Goal: Transaction & Acquisition: Obtain resource

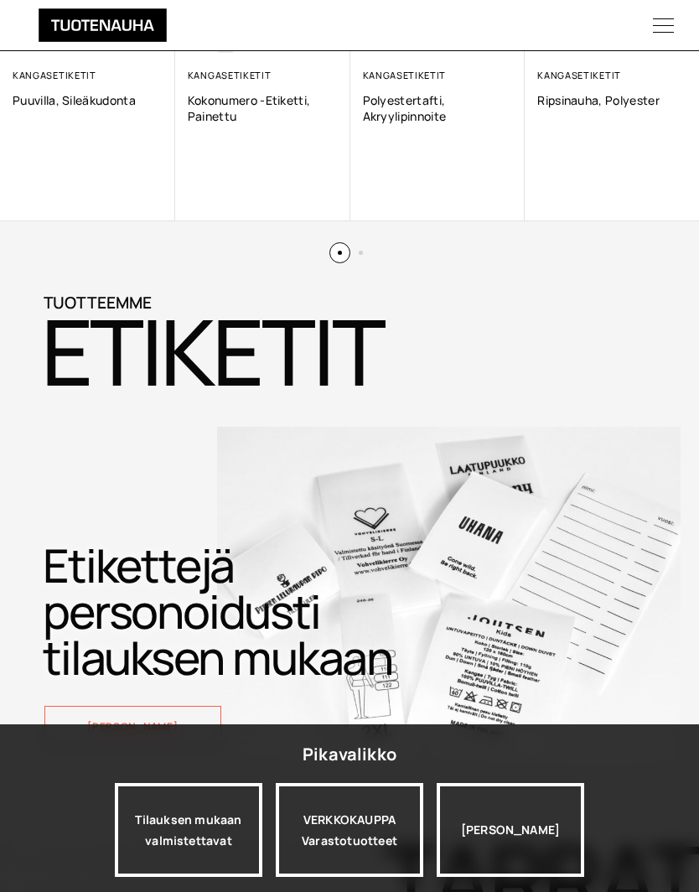
scroll to position [1177, 0]
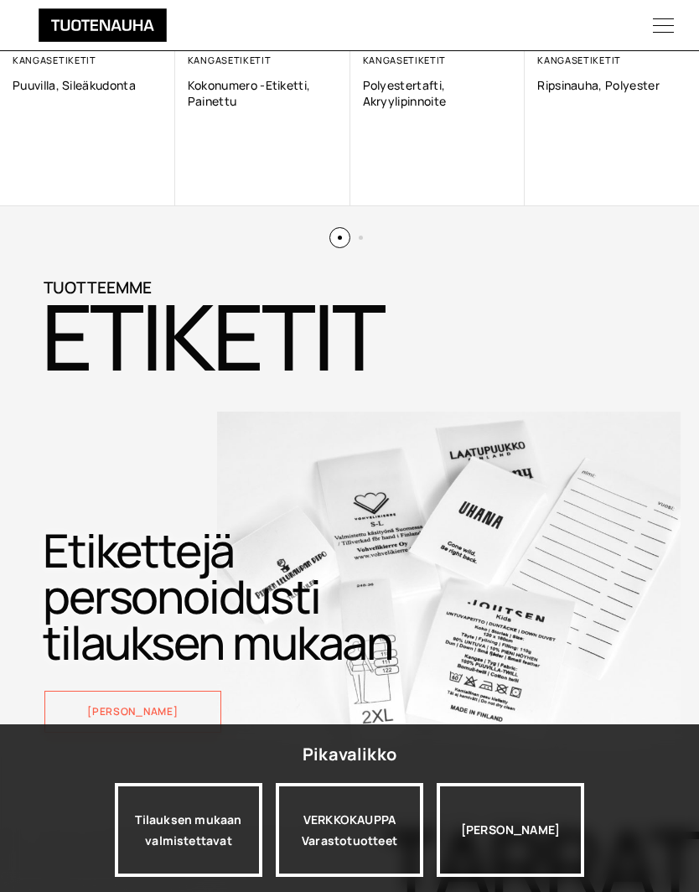
click at [201, 877] on div "Tilauksen mukaan valmistettavat" at bounding box center [189, 830] width 148 height 94
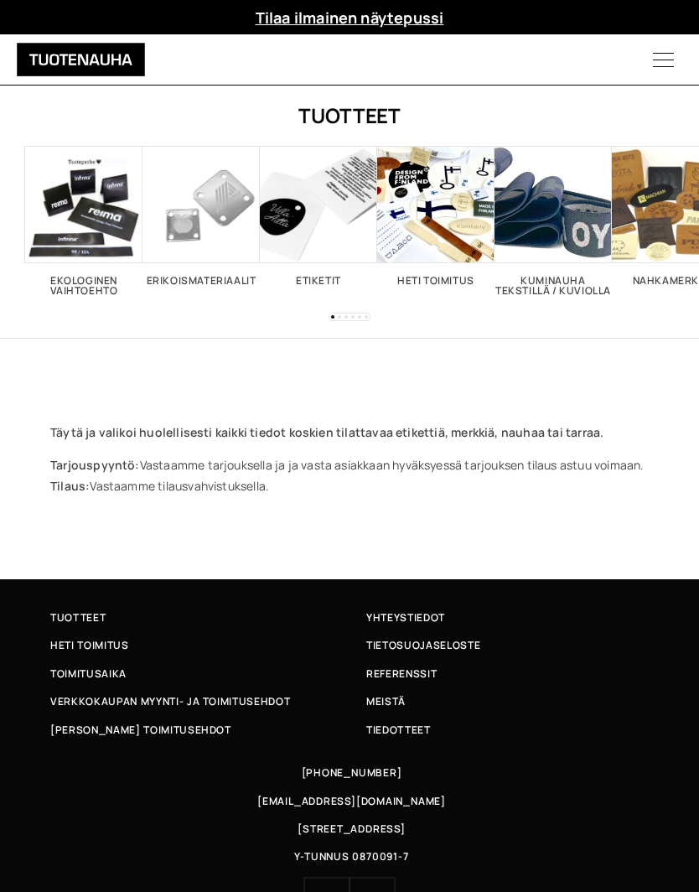
click at [73, 226] on span "Visit product category Ekologinen vaihtoehto" at bounding box center [83, 204] width 117 height 117
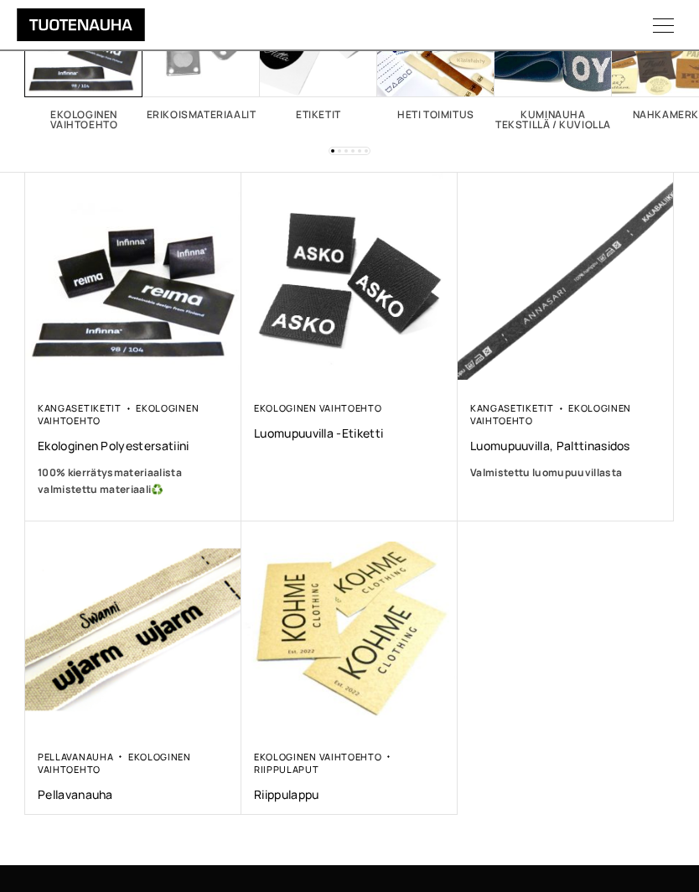
scroll to position [179, 0]
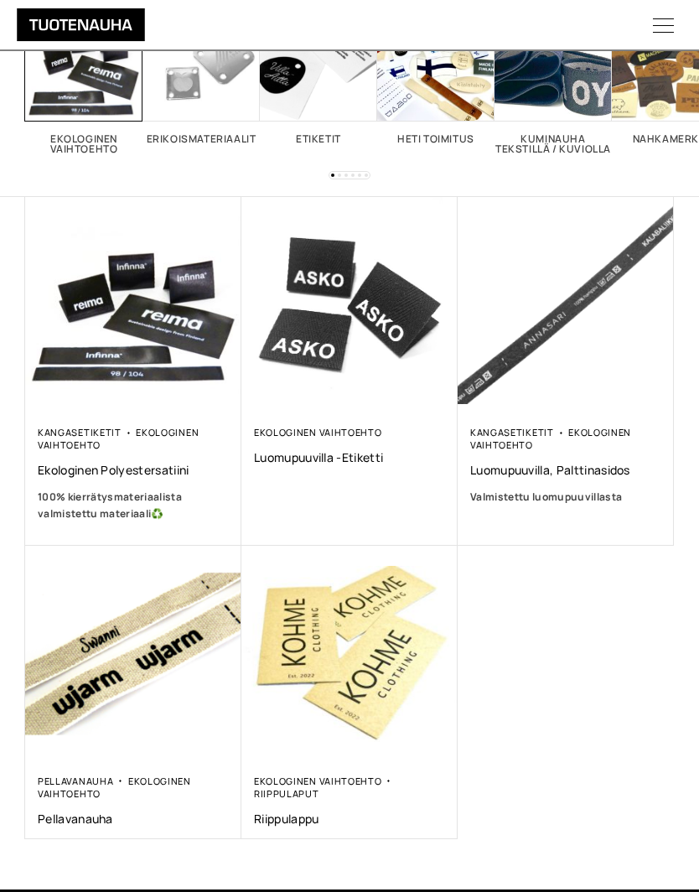
click at [538, 476] on span "Luomupuuvilla, palttinasidos" at bounding box center [565, 471] width 191 height 16
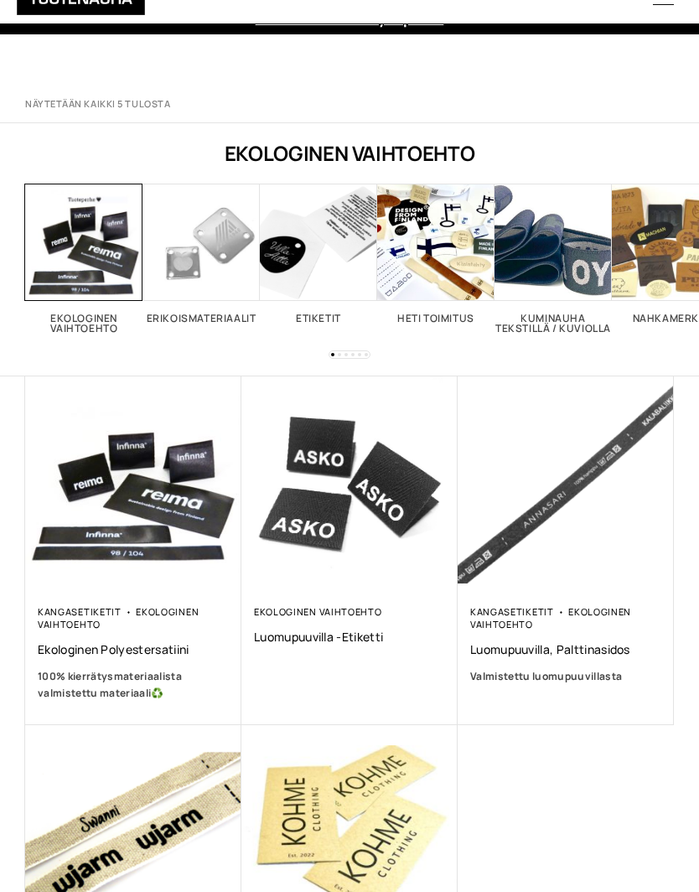
scroll to position [252, 0]
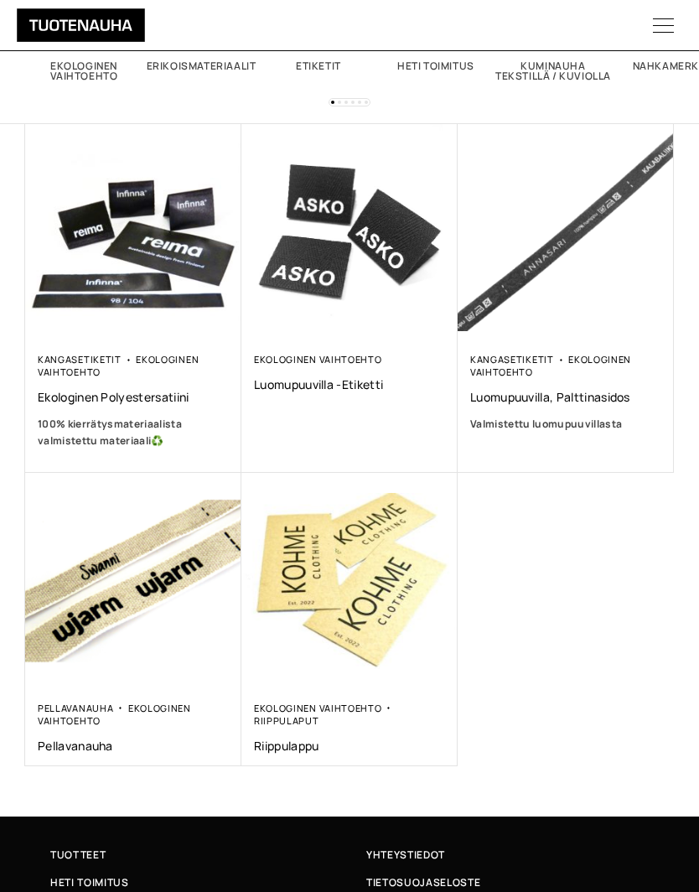
click at [403, 336] on img at bounding box center [349, 232] width 216 height 216
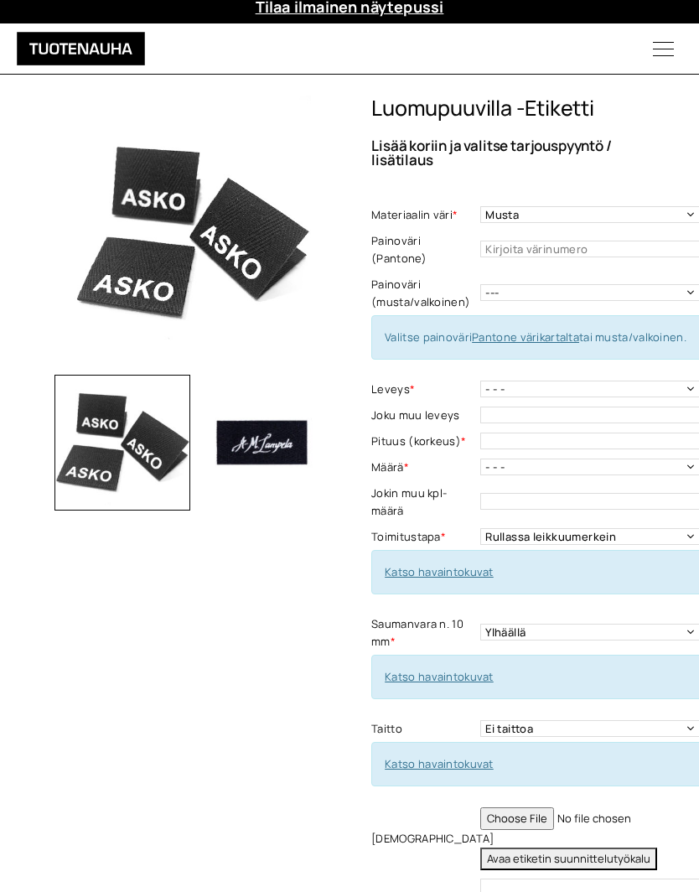
scroll to position [10, 0]
click at [567, 241] on input "text" at bounding box center [594, 249] width 228 height 17
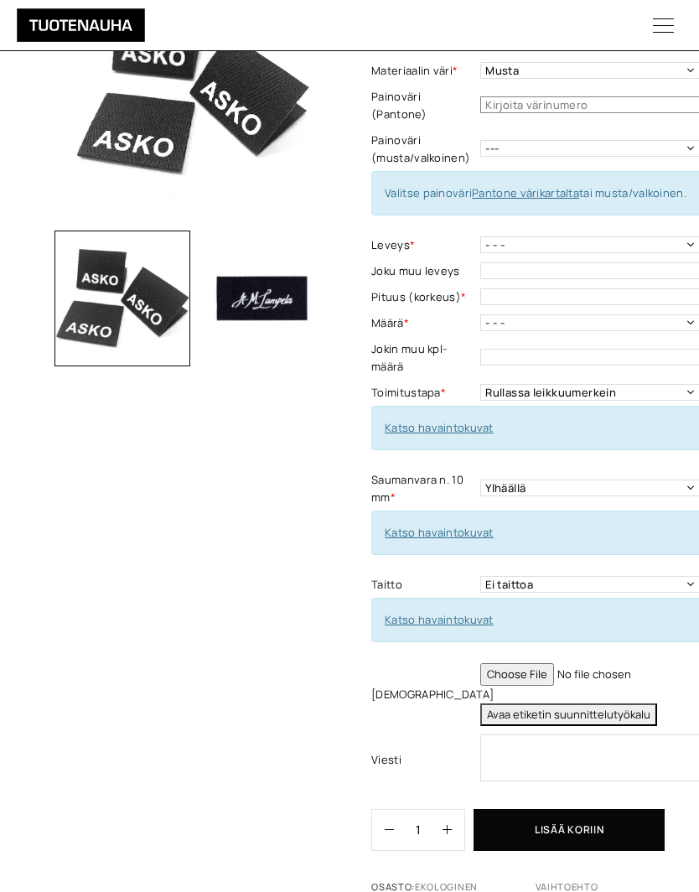
scroll to position [0, 0]
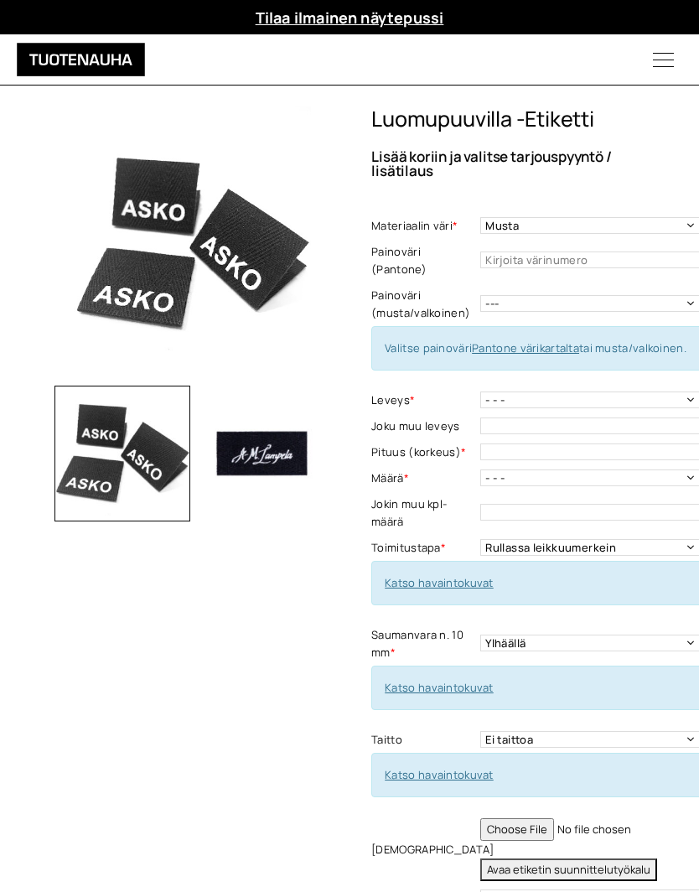
click at [360, 16] on link "Tilaa ilmainen näytepussi" at bounding box center [350, 18] width 189 height 20
